Goal: Task Accomplishment & Management: Manage account settings

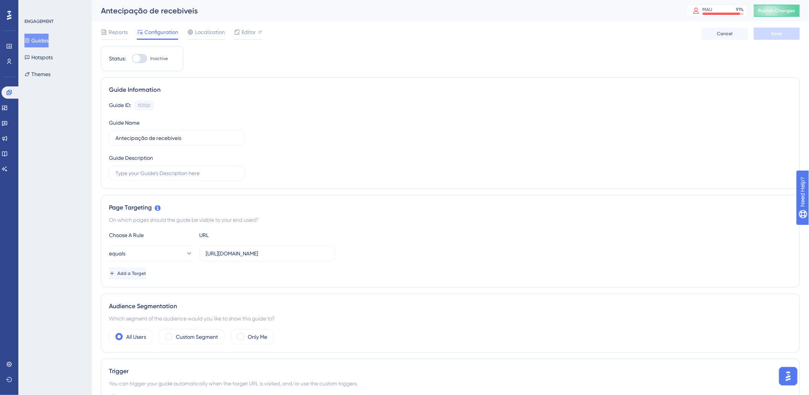
click at [10, 360] on div "✨ Save My Spot!✨" at bounding box center [69, 368] width 136 height 30
click at [6, 363] on div "✨ Save My Spot!✨" at bounding box center [69, 368] width 136 height 30
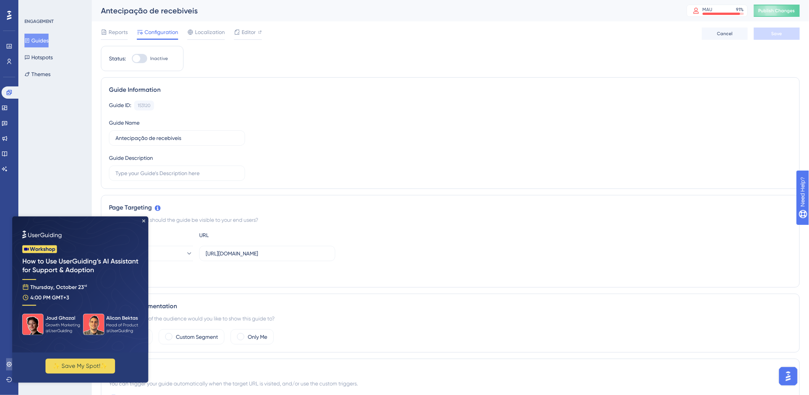
click at [6, 361] on link at bounding box center [9, 364] width 6 height 12
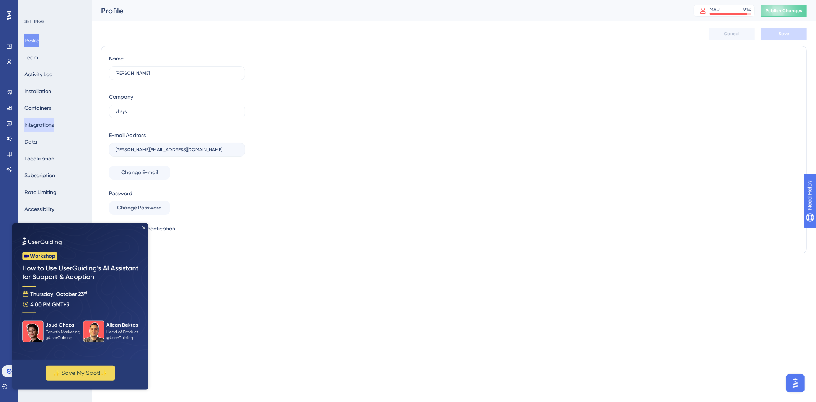
click at [39, 125] on button "Integrations" at bounding box center [38, 125] width 29 height 14
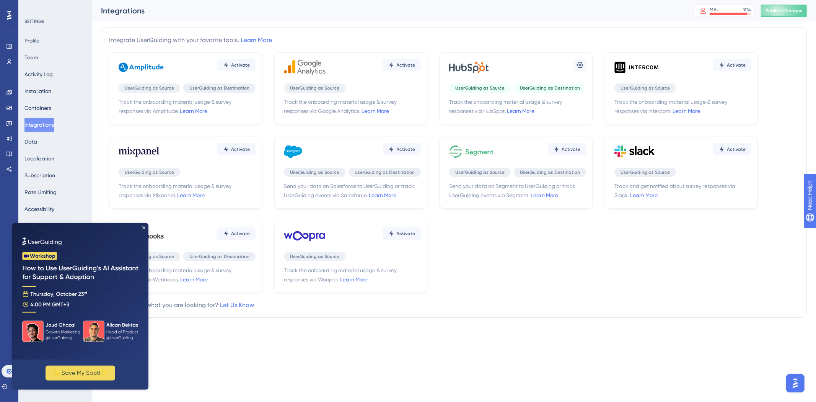
click at [510, 75] on div "Settings" at bounding box center [517, 67] width 137 height 23
click at [587, 66] on div "Settings UserGuiding as Source UserGuiding as Destination Track the onboarding …" at bounding box center [516, 88] width 153 height 72
click at [578, 64] on icon at bounding box center [580, 65] width 8 height 8
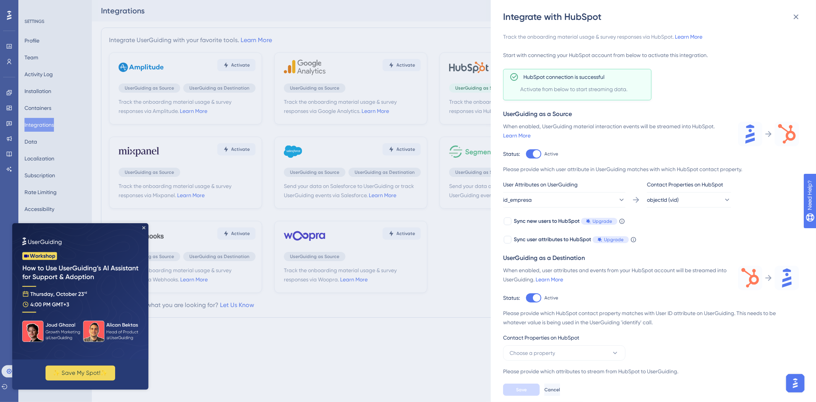
click at [534, 150] on div at bounding box center [533, 153] width 15 height 9
click at [526, 154] on input "Active" at bounding box center [526, 154] width 0 height 0
checkbox input "false"
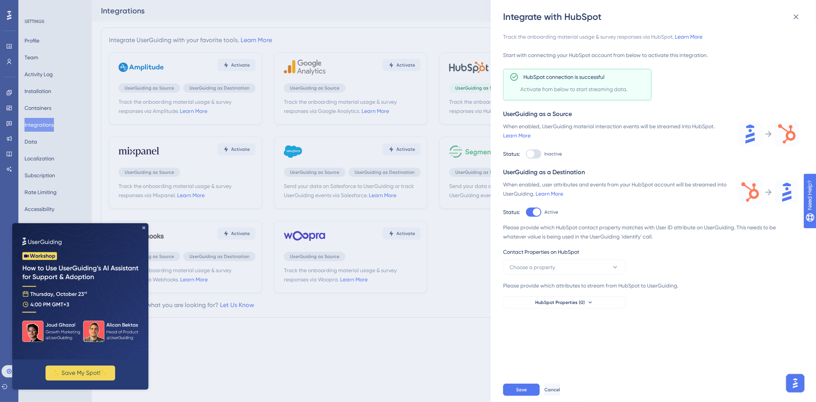
click at [536, 209] on div at bounding box center [537, 212] width 8 height 8
click at [526, 212] on input "Active" at bounding box center [526, 212] width 0 height 0
checkbox input "false"
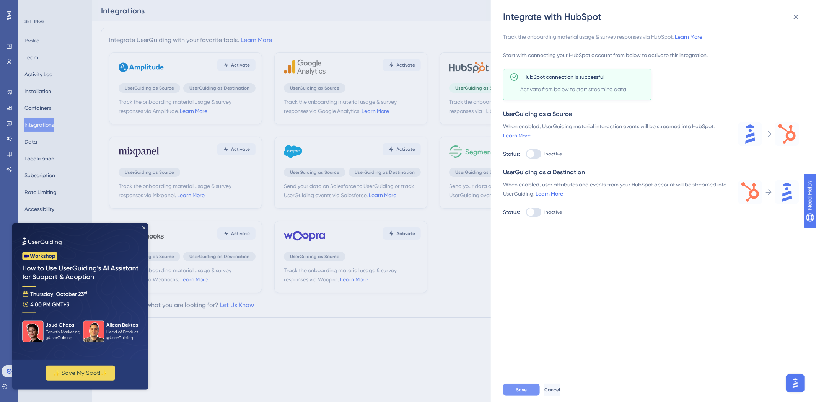
drag, startPoint x: 520, startPoint y: 382, endPoint x: 521, endPoint y: 388, distance: 5.9
click at [521, 383] on div "Save Cancel" at bounding box center [665, 389] width 325 height 24
click at [521, 390] on span "Save" at bounding box center [521, 389] width 11 height 6
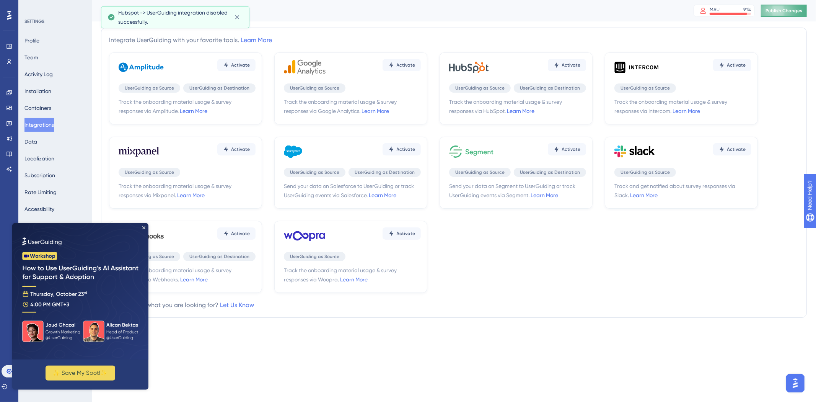
click at [783, 10] on button "Publish Changes" at bounding box center [784, 11] width 46 height 12
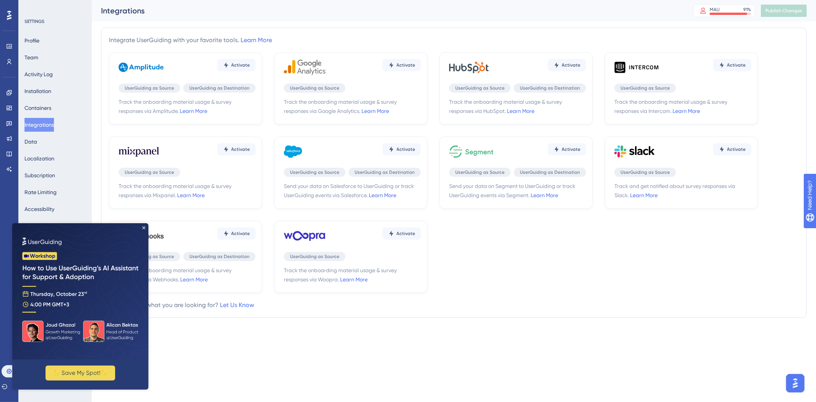
click at [6, 55] on div "Performance Users" at bounding box center [9, 54] width 6 height 28
click at [6, 59] on link at bounding box center [9, 61] width 6 height 12
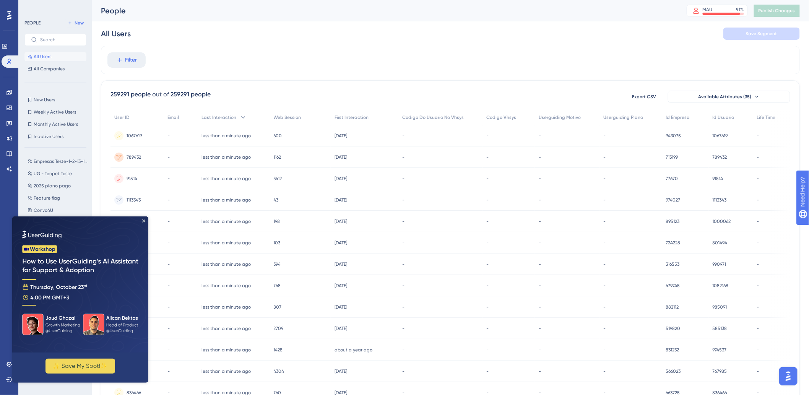
click at [279, 57] on div "Filter" at bounding box center [450, 60] width 699 height 28
click at [146, 218] on img at bounding box center [80, 284] width 136 height 136
click at [143, 221] on icon "Close Preview" at bounding box center [143, 220] width 3 height 3
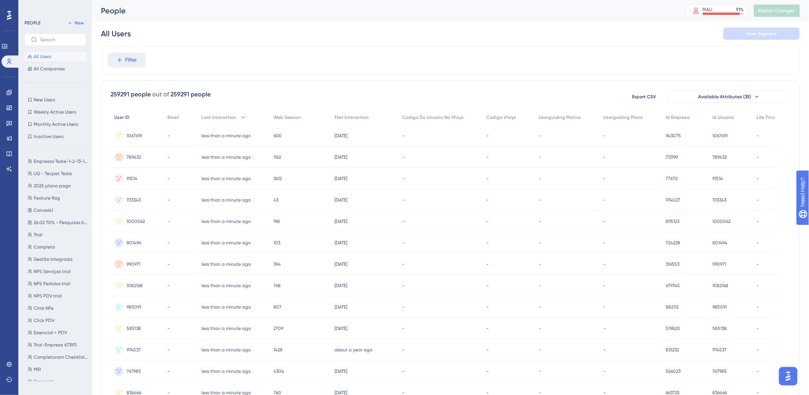
click at [124, 117] on span "User ID" at bounding box center [121, 117] width 15 height 6
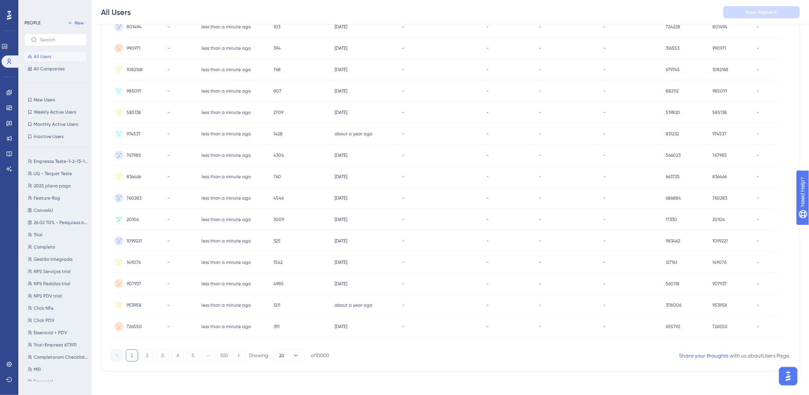
scroll to position [222, 0]
click at [163, 358] on button "3" at bounding box center [162, 355] width 12 height 12
click at [224, 357] on button "500" at bounding box center [224, 355] width 12 height 12
click at [130, 356] on button "1" at bounding box center [132, 355] width 12 height 12
